Goal: Use online tool/utility: Utilize a website feature to perform a specific function

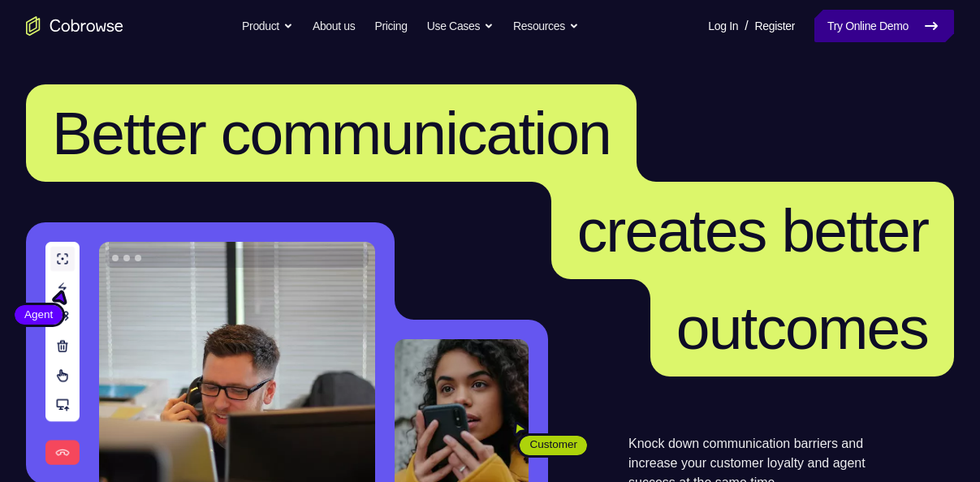
click at [851, 36] on link "Try Online Demo" at bounding box center [884, 26] width 140 height 32
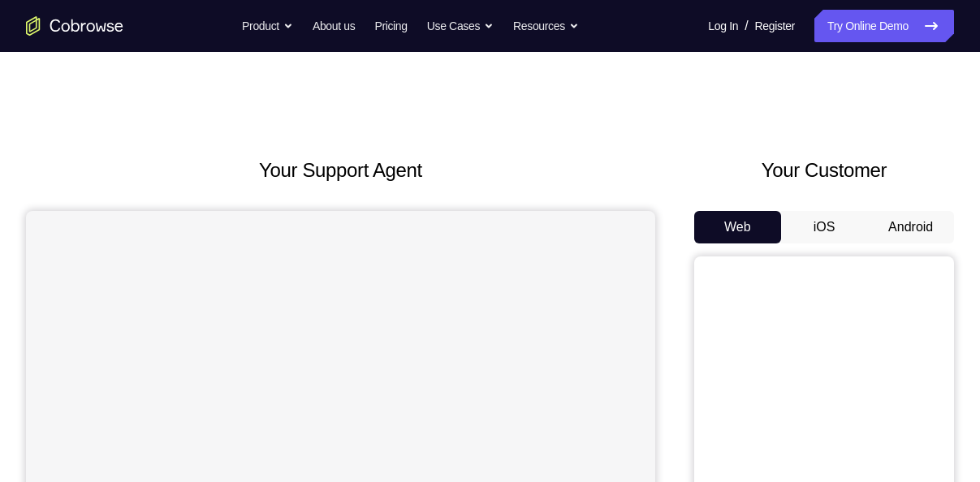
click at [884, 218] on button "Android" at bounding box center [910, 227] width 87 height 32
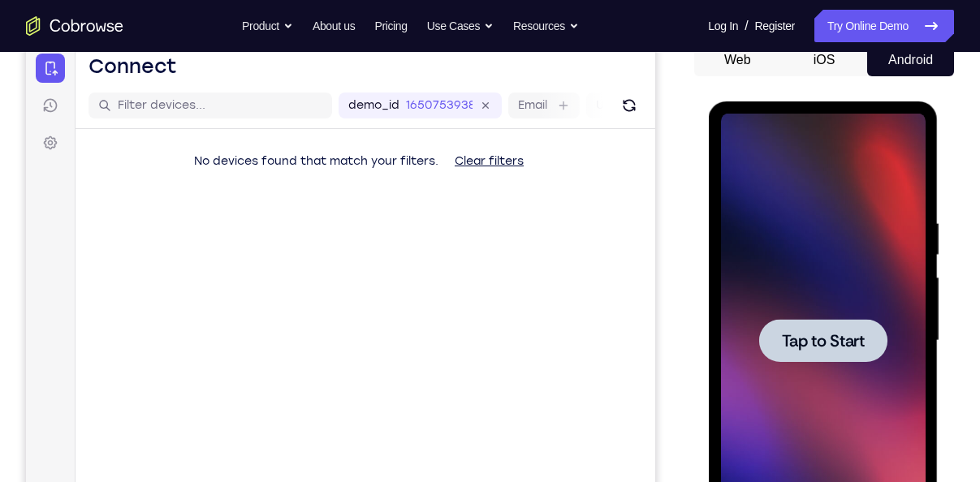
click at [813, 343] on span "Tap to Start" at bounding box center [822, 341] width 83 height 16
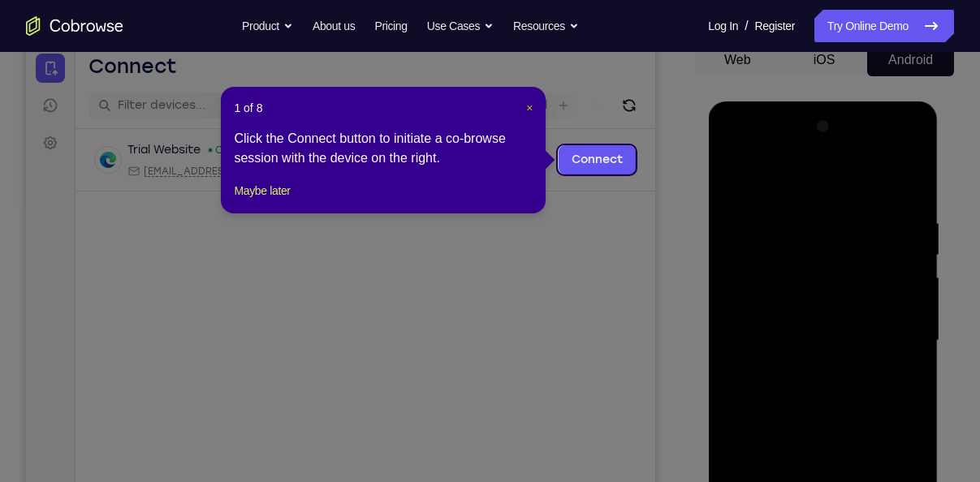
click at [529, 109] on span "×" at bounding box center [529, 107] width 6 height 13
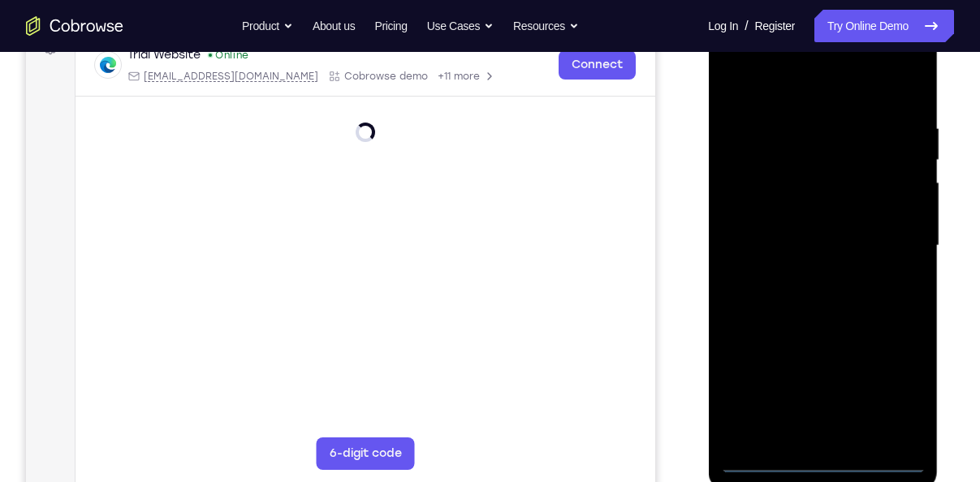
scroll to position [263, 0]
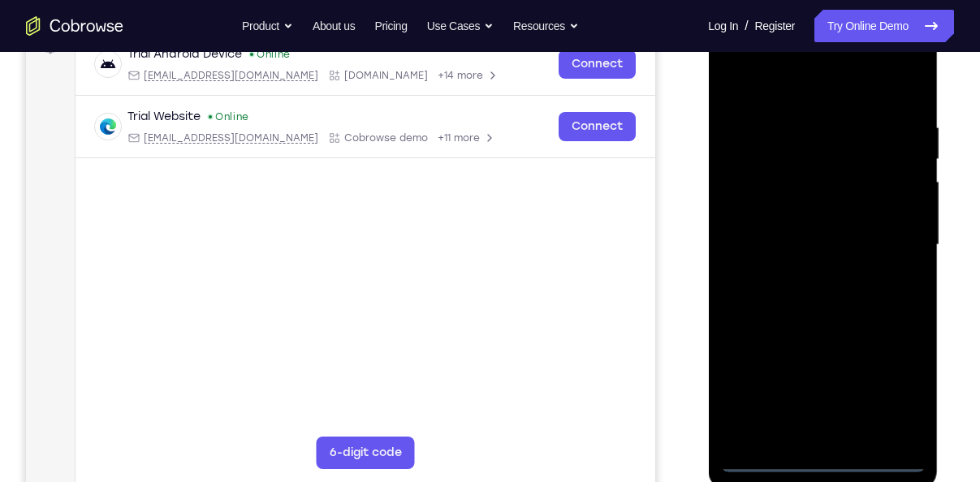
click at [827, 462] on div at bounding box center [822, 245] width 205 height 455
click at [894, 398] on div at bounding box center [822, 245] width 205 height 455
click at [818, 101] on div at bounding box center [822, 245] width 205 height 455
click at [900, 240] on div at bounding box center [822, 245] width 205 height 455
click at [804, 274] on div at bounding box center [822, 245] width 205 height 455
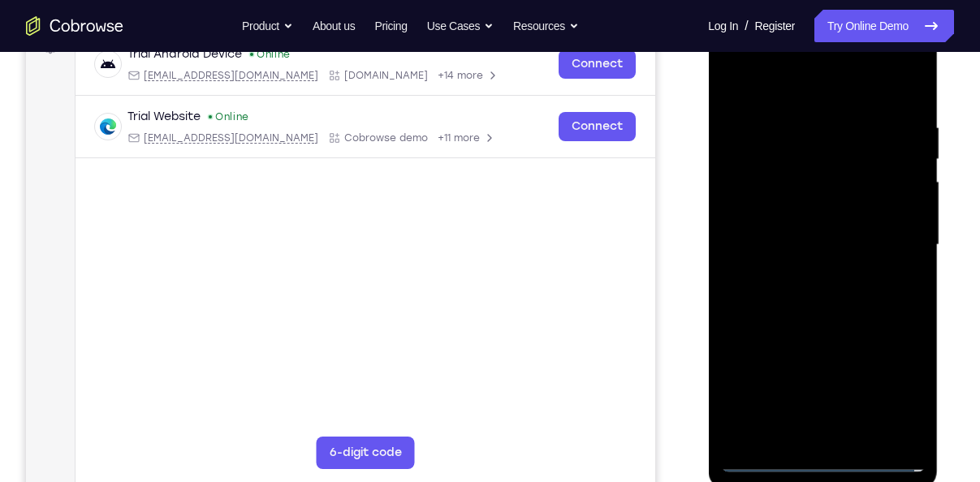
click at [795, 219] on div at bounding box center [822, 245] width 205 height 455
click at [804, 209] on div at bounding box center [822, 245] width 205 height 455
click at [802, 231] on div at bounding box center [822, 245] width 205 height 455
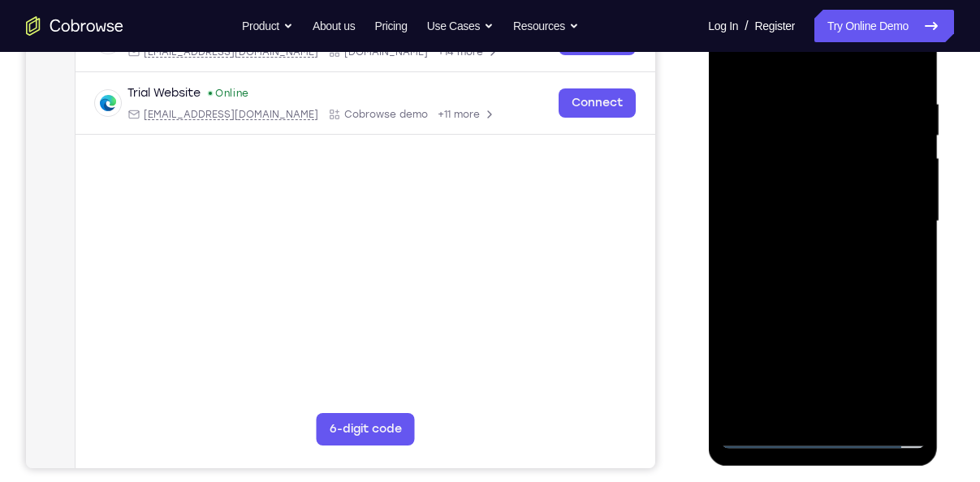
click at [873, 207] on div at bounding box center [822, 221] width 205 height 455
click at [842, 257] on div at bounding box center [822, 221] width 205 height 455
click at [879, 212] on div at bounding box center [822, 221] width 205 height 455
click at [821, 180] on div at bounding box center [822, 221] width 205 height 455
click at [861, 407] on div at bounding box center [822, 221] width 205 height 455
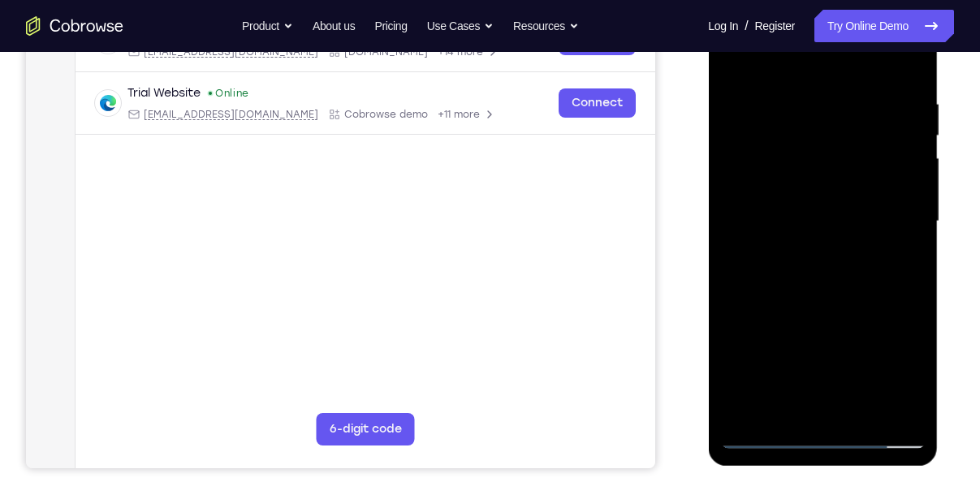
click at [829, 308] on div at bounding box center [822, 221] width 205 height 455
click at [825, 255] on div at bounding box center [822, 221] width 205 height 455
click at [767, 250] on div at bounding box center [822, 221] width 205 height 455
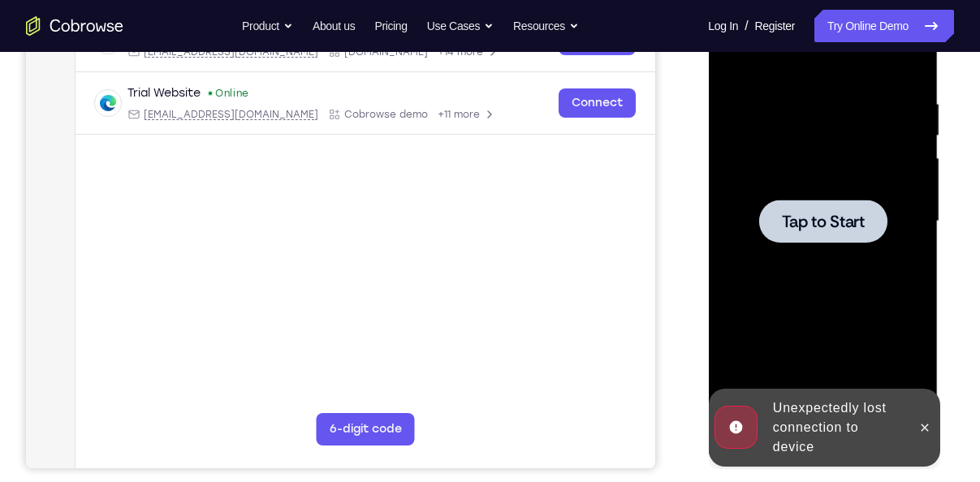
click at [843, 220] on span "Tap to Start" at bounding box center [822, 221] width 83 height 16
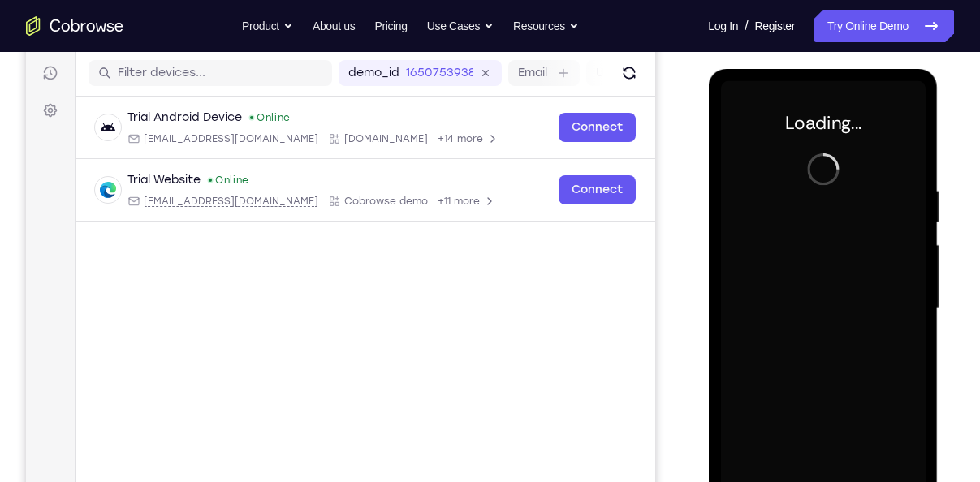
scroll to position [199, 0]
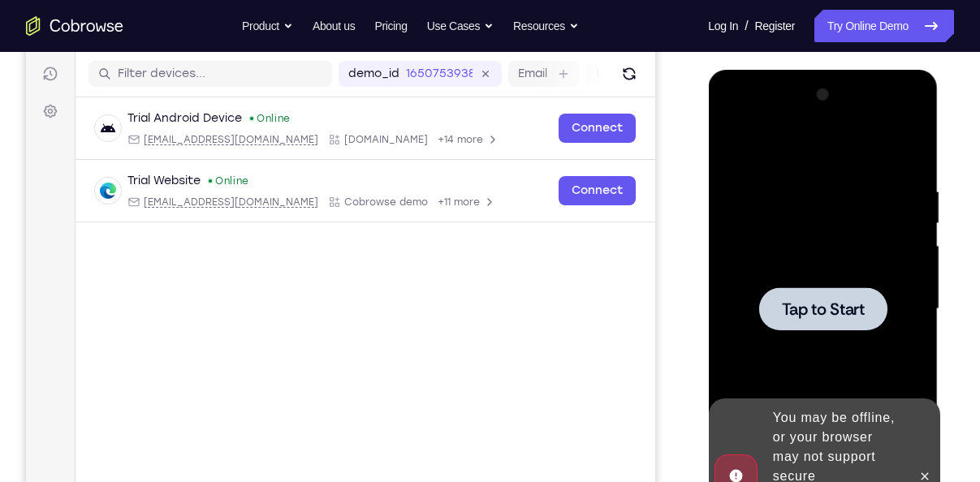
click at [838, 284] on div at bounding box center [822, 309] width 205 height 455
click at [922, 472] on icon at bounding box center [923, 475] width 7 height 7
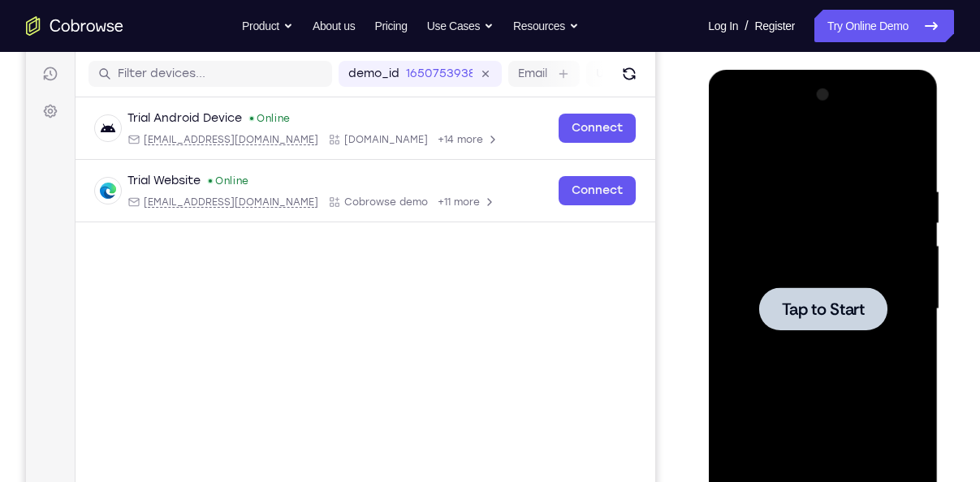
click at [838, 317] on span "Tap to Start" at bounding box center [822, 309] width 83 height 16
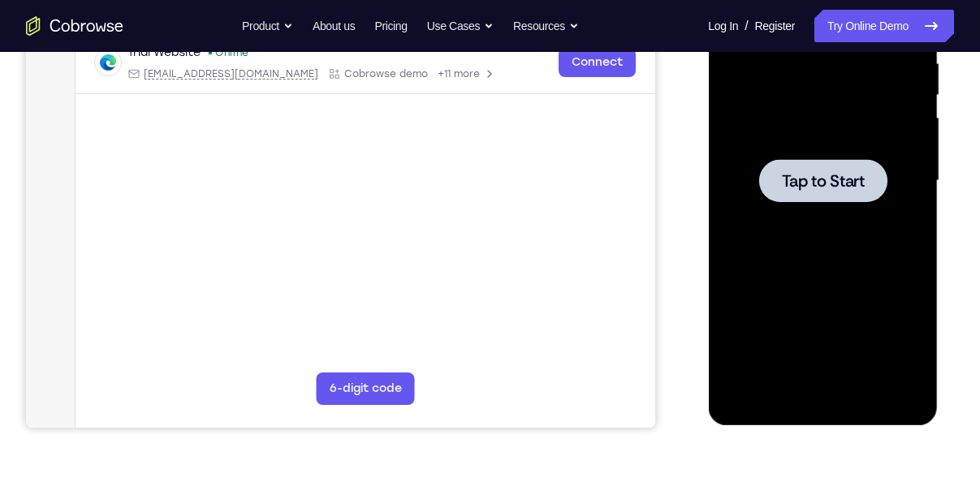
scroll to position [329, 0]
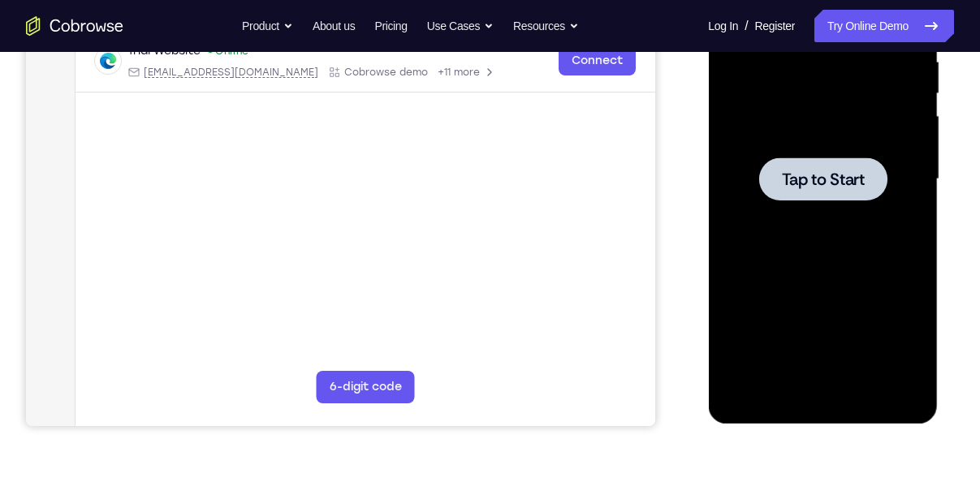
click at [798, 175] on span "Tap to Start" at bounding box center [822, 179] width 83 height 16
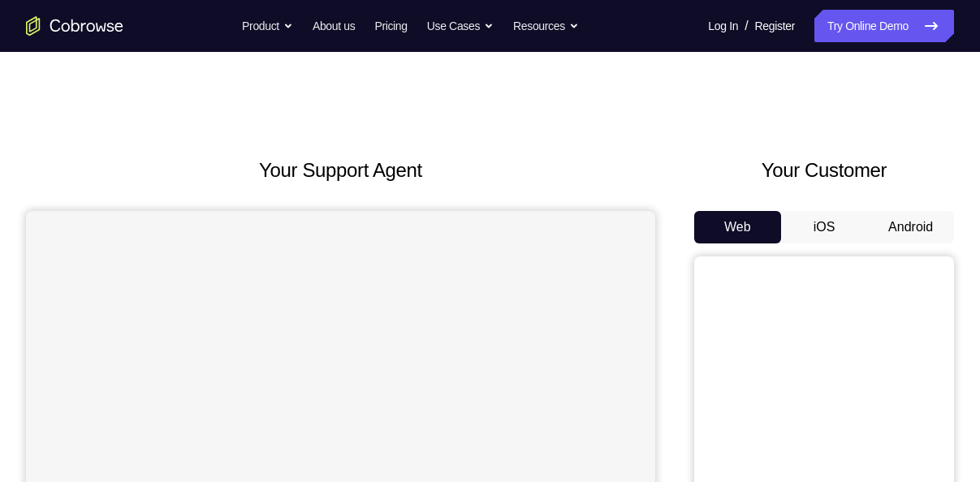
click at [920, 229] on button "Android" at bounding box center [910, 227] width 87 height 32
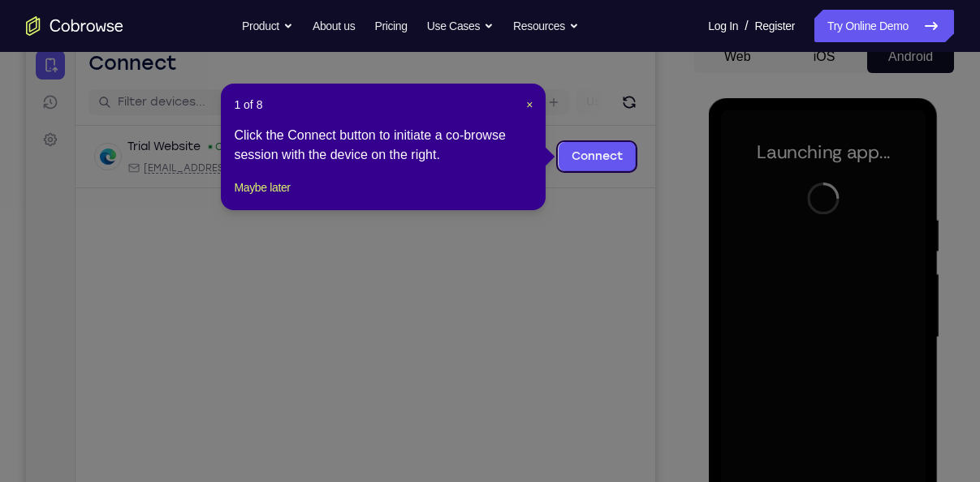
click at [528, 95] on div "1 of 8 × Click the Connect button to initiate a co-browse session with the devi…" at bounding box center [383, 147] width 325 height 127
click at [528, 104] on span "×" at bounding box center [529, 104] width 6 height 13
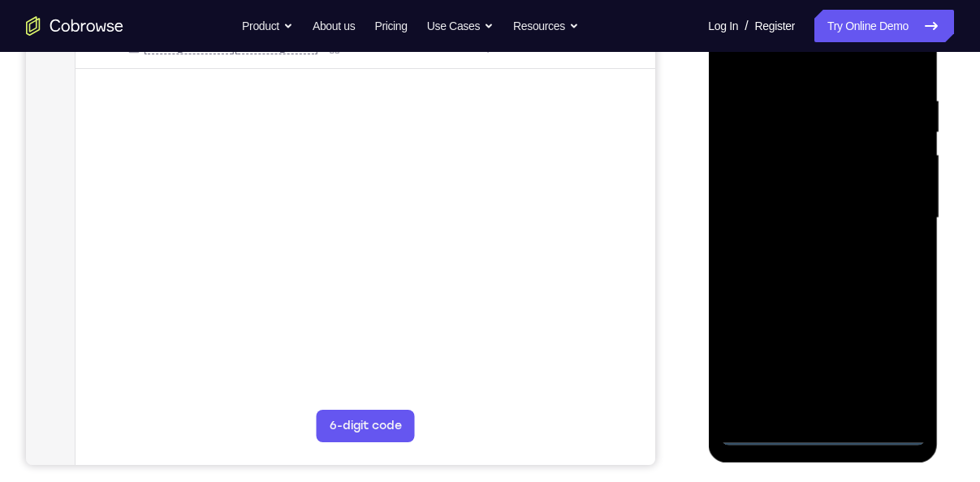
scroll to position [292, 0]
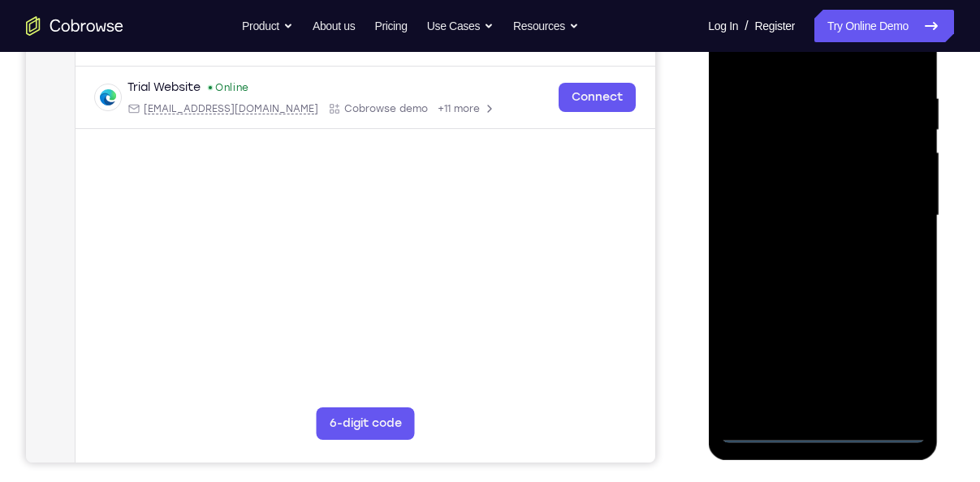
click at [826, 437] on div at bounding box center [822, 216] width 205 height 455
click at [877, 370] on div at bounding box center [822, 216] width 205 height 455
click at [900, 347] on div at bounding box center [822, 216] width 205 height 455
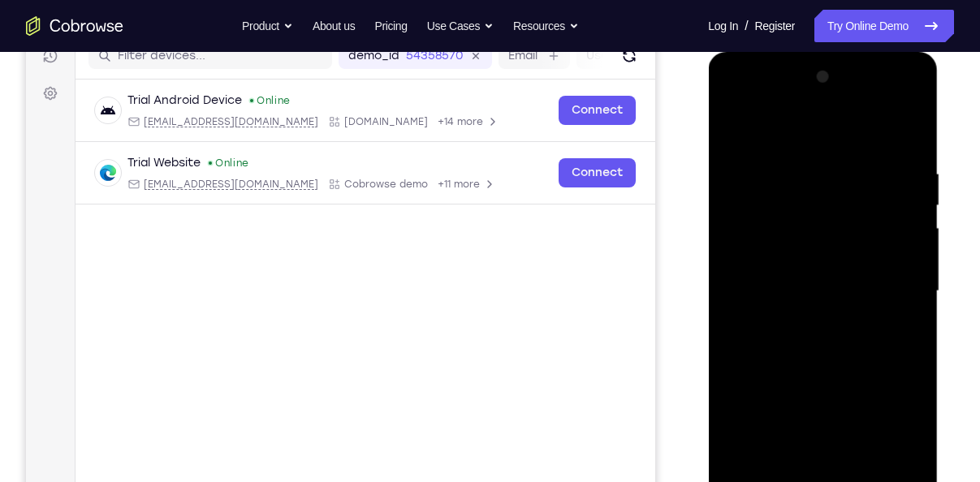
scroll to position [216, 0]
click at [790, 135] on div at bounding box center [822, 292] width 205 height 455
click at [890, 286] on div at bounding box center [822, 292] width 205 height 455
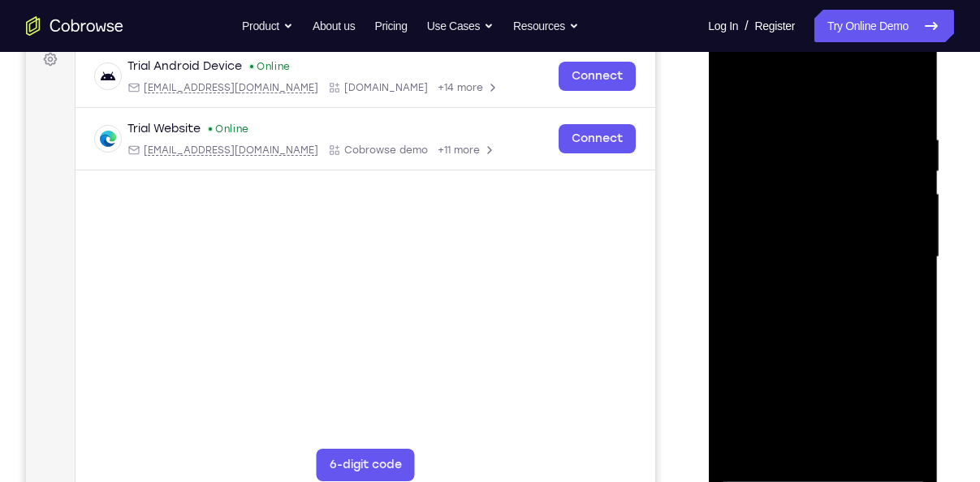
scroll to position [252, 0]
click at [838, 451] on div at bounding box center [822, 256] width 205 height 455
click at [842, 447] on div at bounding box center [822, 256] width 205 height 455
click at [839, 448] on div at bounding box center [822, 256] width 205 height 455
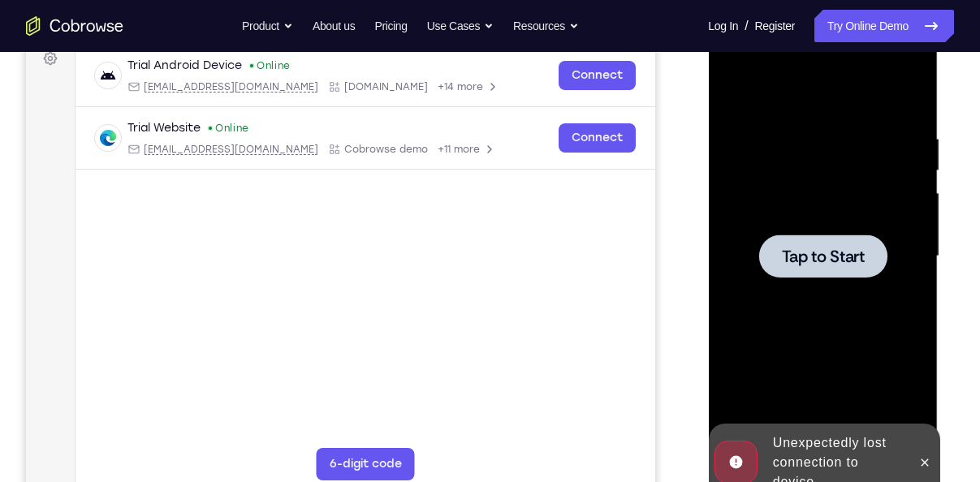
click at [834, 268] on div at bounding box center [822, 256] width 128 height 43
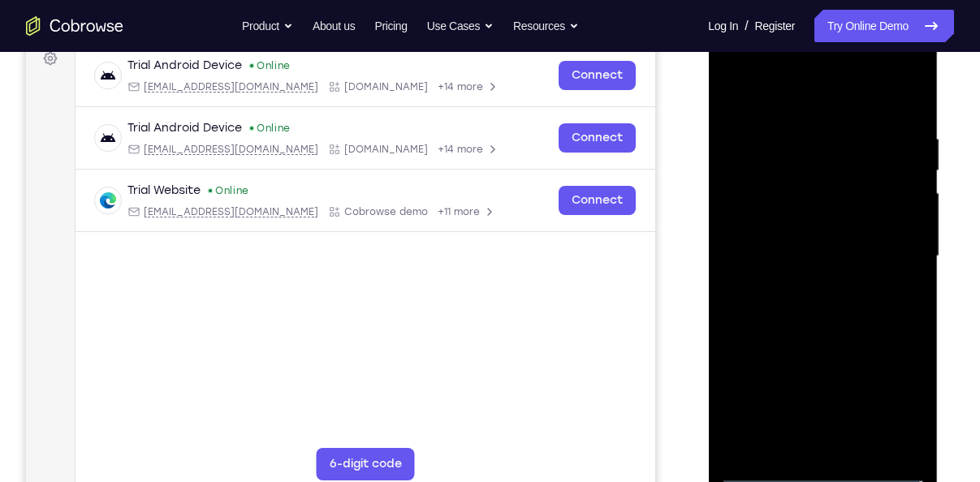
click at [822, 464] on div at bounding box center [822, 256] width 205 height 455
click at [818, 468] on div at bounding box center [822, 256] width 205 height 455
click at [894, 392] on div at bounding box center [822, 256] width 205 height 455
click at [769, 106] on div at bounding box center [822, 256] width 205 height 455
click at [741, 106] on div at bounding box center [822, 256] width 205 height 455
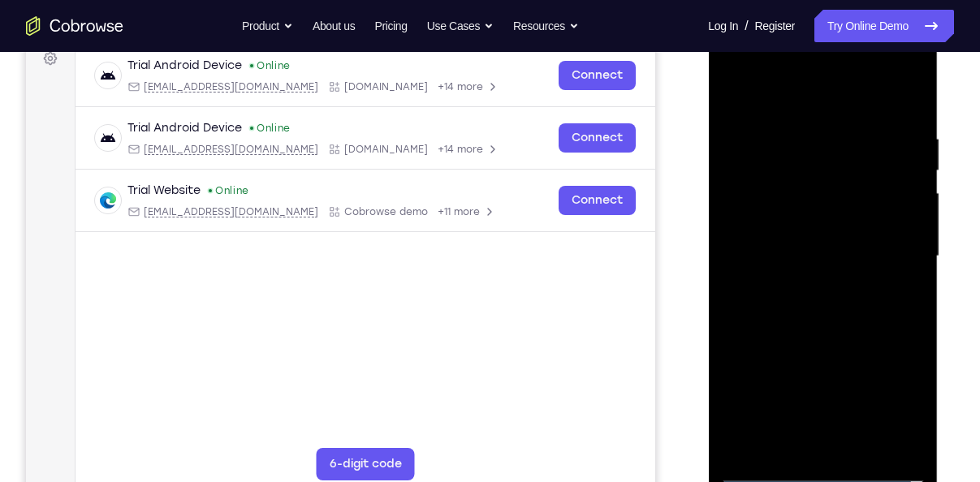
click at [782, 102] on div at bounding box center [822, 256] width 205 height 455
click at [889, 255] on div at bounding box center [822, 256] width 205 height 455
click at [799, 287] on div at bounding box center [822, 256] width 205 height 455
click at [801, 240] on div at bounding box center [822, 256] width 205 height 455
click at [806, 234] on div at bounding box center [822, 256] width 205 height 455
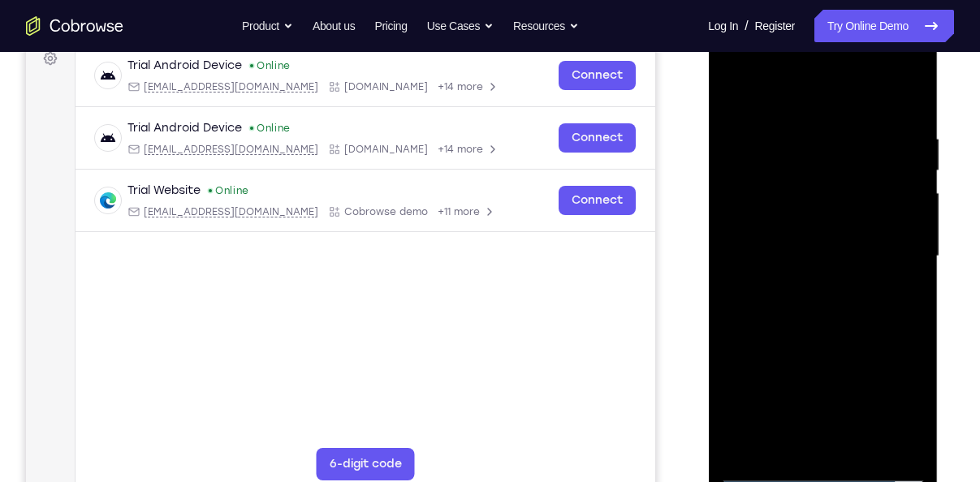
click at [791, 262] on div at bounding box center [822, 256] width 205 height 455
click at [799, 334] on div at bounding box center [822, 256] width 205 height 455
click at [858, 440] on div at bounding box center [822, 256] width 205 height 455
click at [812, 341] on div at bounding box center [822, 256] width 205 height 455
click at [810, 288] on div at bounding box center [822, 256] width 205 height 455
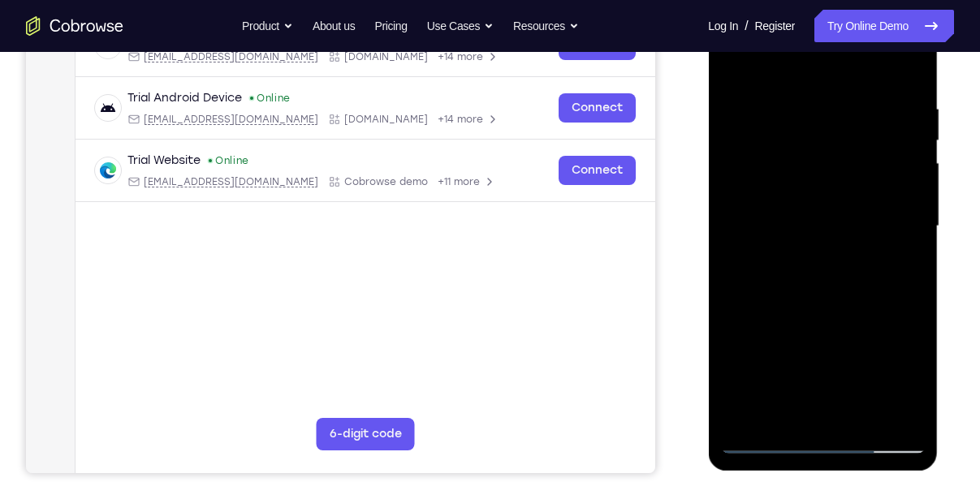
scroll to position [291, 0]
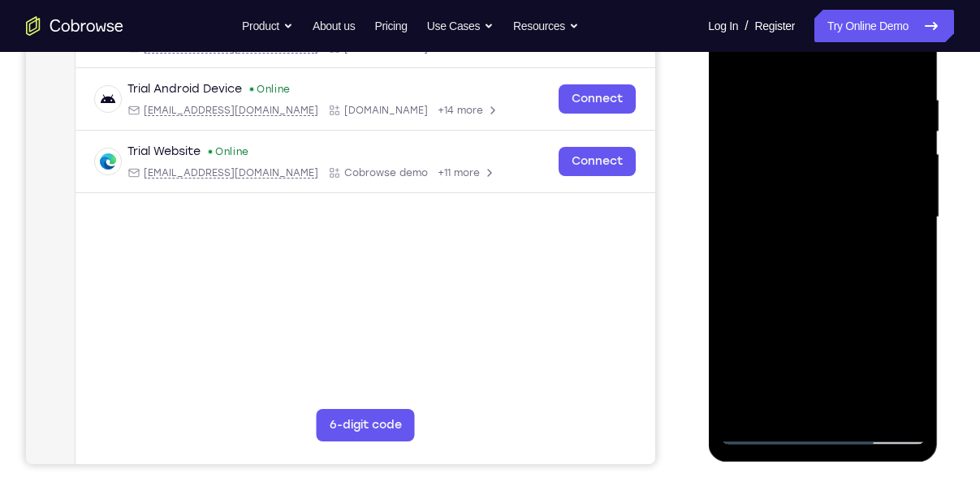
click at [760, 420] on div at bounding box center [822, 217] width 205 height 455
click at [765, 429] on div at bounding box center [822, 217] width 205 height 455
click at [789, 257] on div at bounding box center [822, 217] width 205 height 455
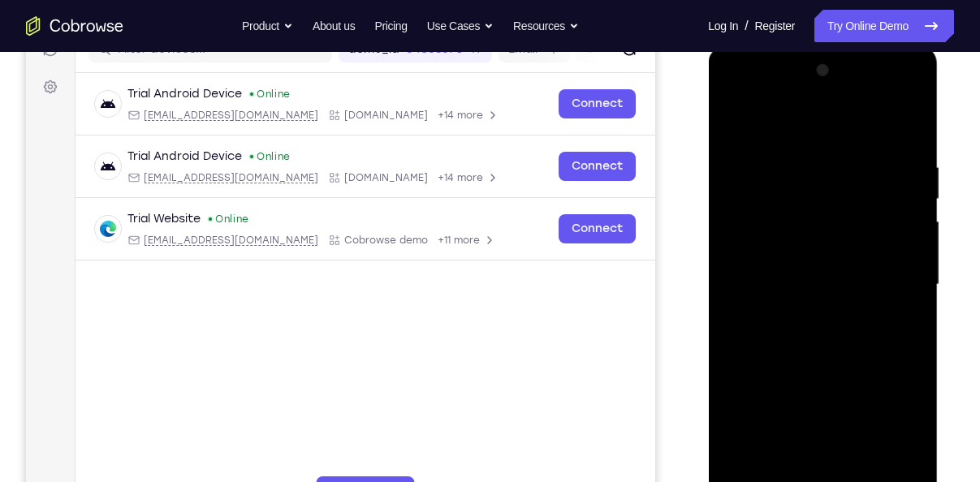
scroll to position [222, 0]
click at [736, 131] on div at bounding box center [822, 285] width 205 height 455
click at [755, 346] on div at bounding box center [822, 285] width 205 height 455
click at [735, 120] on div at bounding box center [822, 285] width 205 height 455
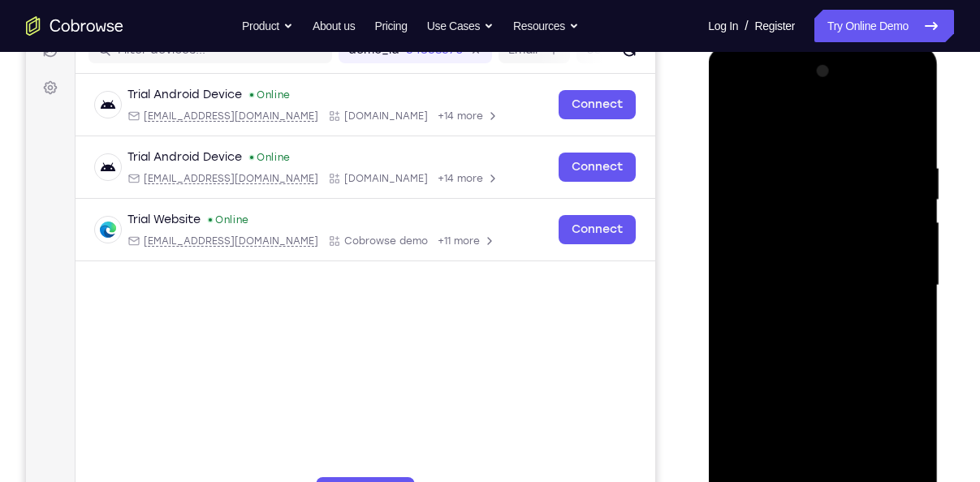
click at [793, 155] on div at bounding box center [822, 285] width 205 height 455
click at [900, 468] on div at bounding box center [822, 285] width 205 height 455
click at [900, 300] on div at bounding box center [822, 285] width 205 height 455
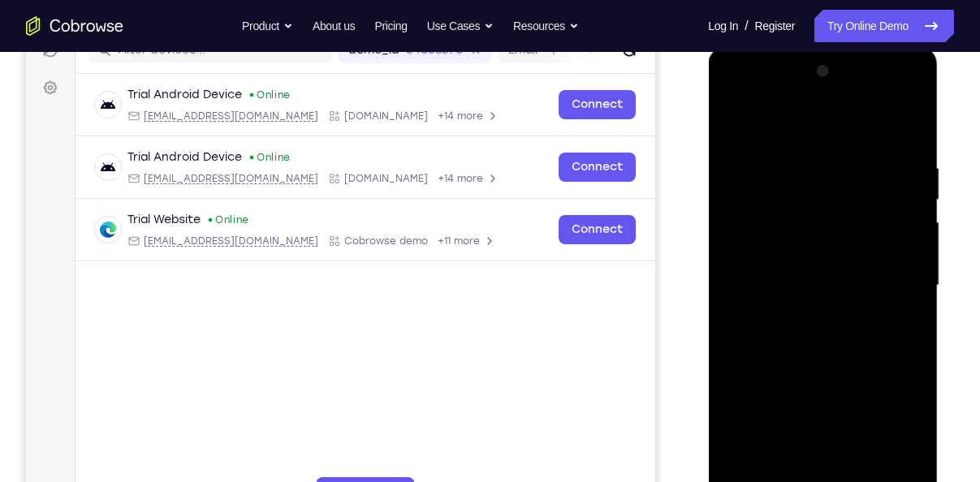
click at [904, 196] on div at bounding box center [822, 285] width 205 height 455
click at [916, 235] on div at bounding box center [822, 285] width 205 height 455
click at [907, 126] on div at bounding box center [822, 285] width 205 height 455
click at [902, 130] on div at bounding box center [822, 285] width 205 height 455
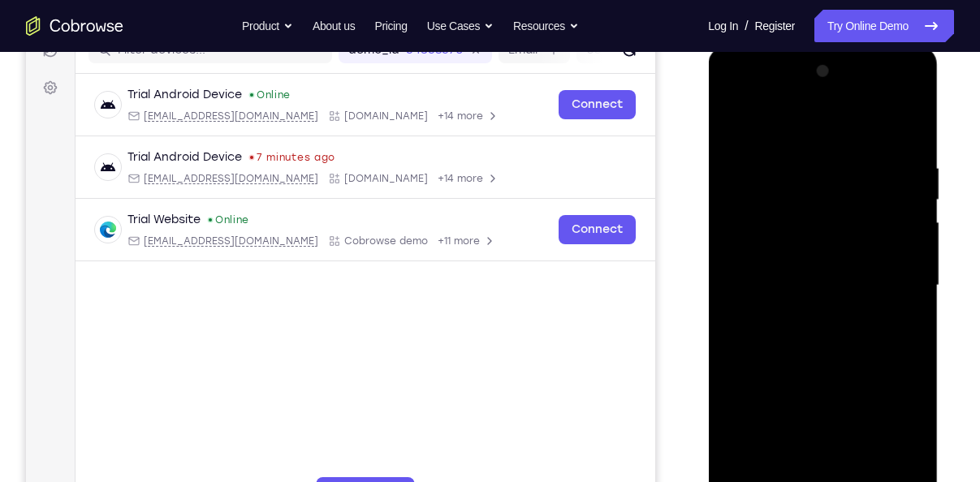
click at [906, 127] on div at bounding box center [822, 285] width 205 height 455
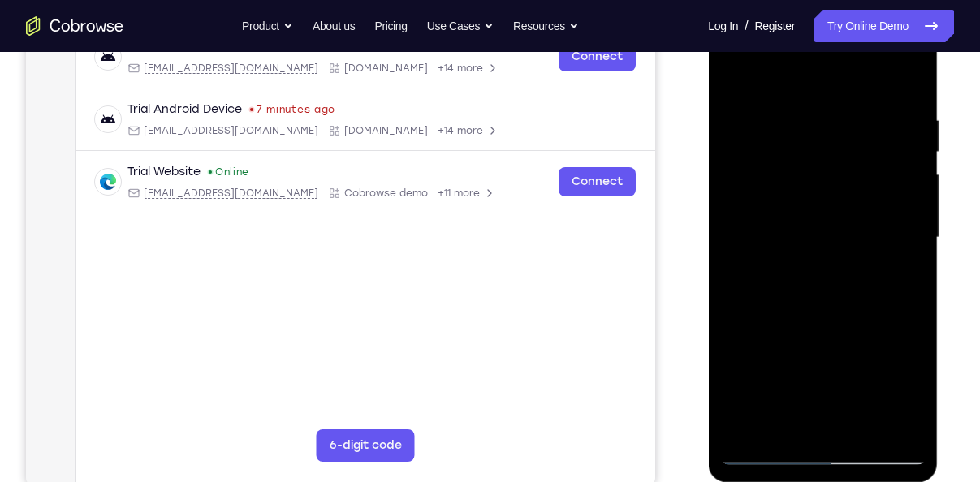
scroll to position [271, 0]
click at [756, 456] on div at bounding box center [822, 237] width 205 height 455
